Goal: Contribute content: Contribute content

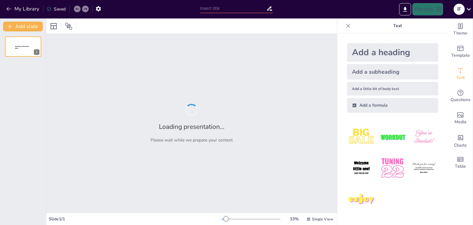
type input "Herramientas para Refinar el Diseño de Archivos"
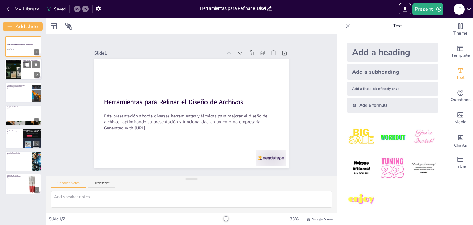
click at [18, 72] on div at bounding box center [14, 69] width 26 height 19
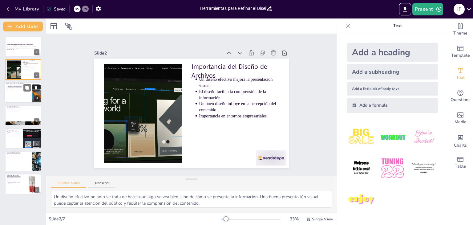
click at [17, 92] on div at bounding box center [23, 92] width 37 height 21
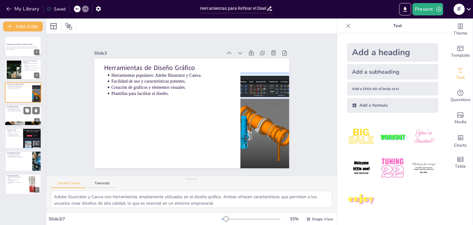
click at [11, 123] on div at bounding box center [23, 123] width 37 height 25
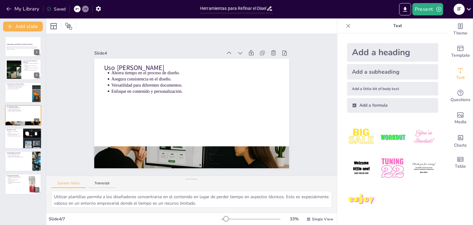
click at [11, 137] on div at bounding box center [23, 138] width 37 height 21
type textarea "La tipografía es un elemento clave en el diseño de archivos. No solo debe ser v…"
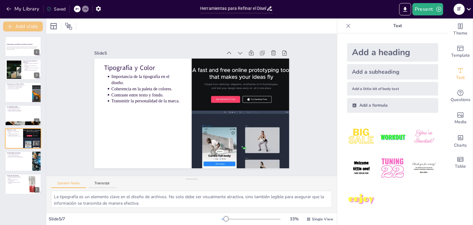
click at [23, 25] on button "Add slide" at bounding box center [23, 27] width 40 height 10
